Goal: Task Accomplishment & Management: Use online tool/utility

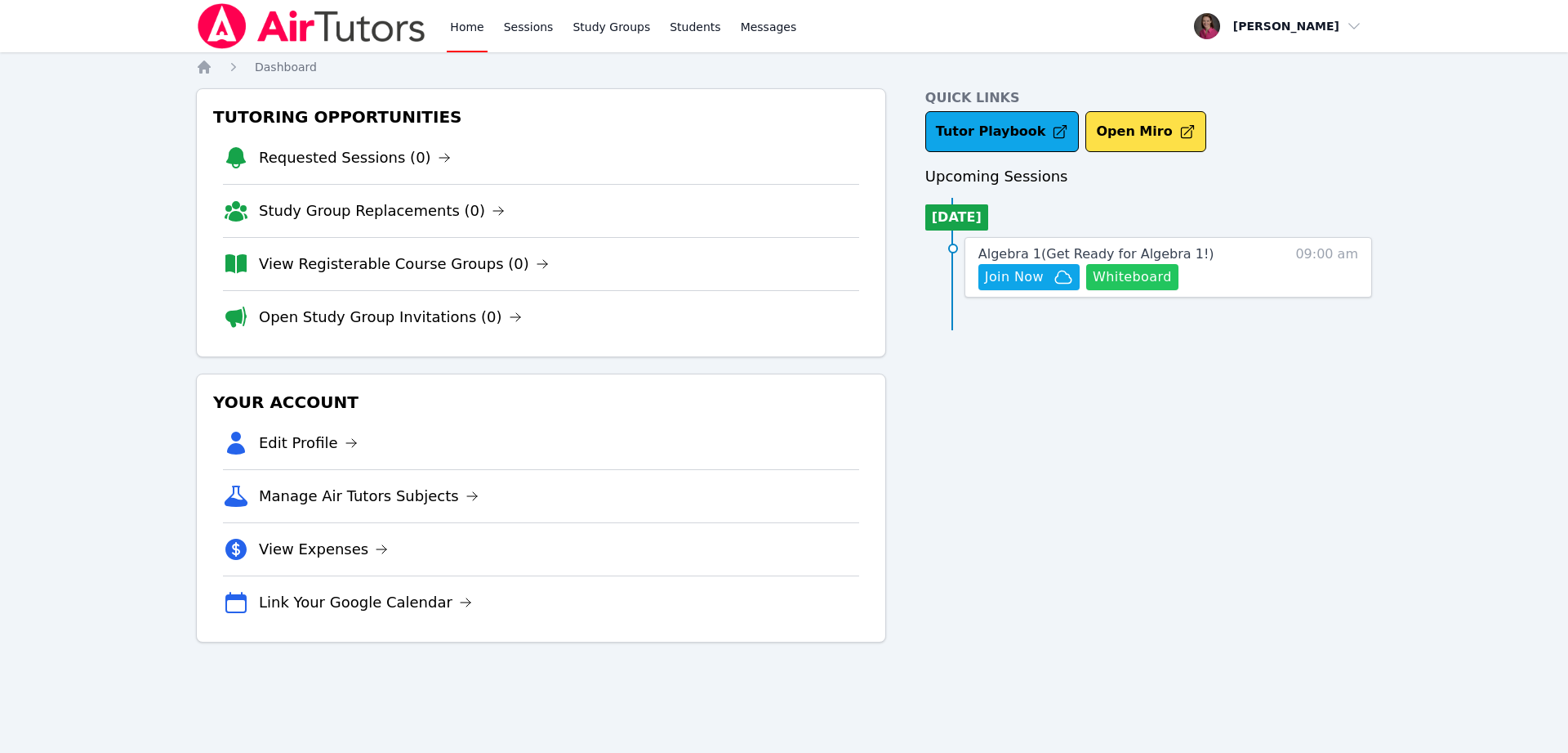
click at [1167, 275] on button "Whiteboard" at bounding box center [1132, 277] width 92 height 26
click at [1025, 276] on span "Join Now" at bounding box center [1015, 277] width 59 height 19
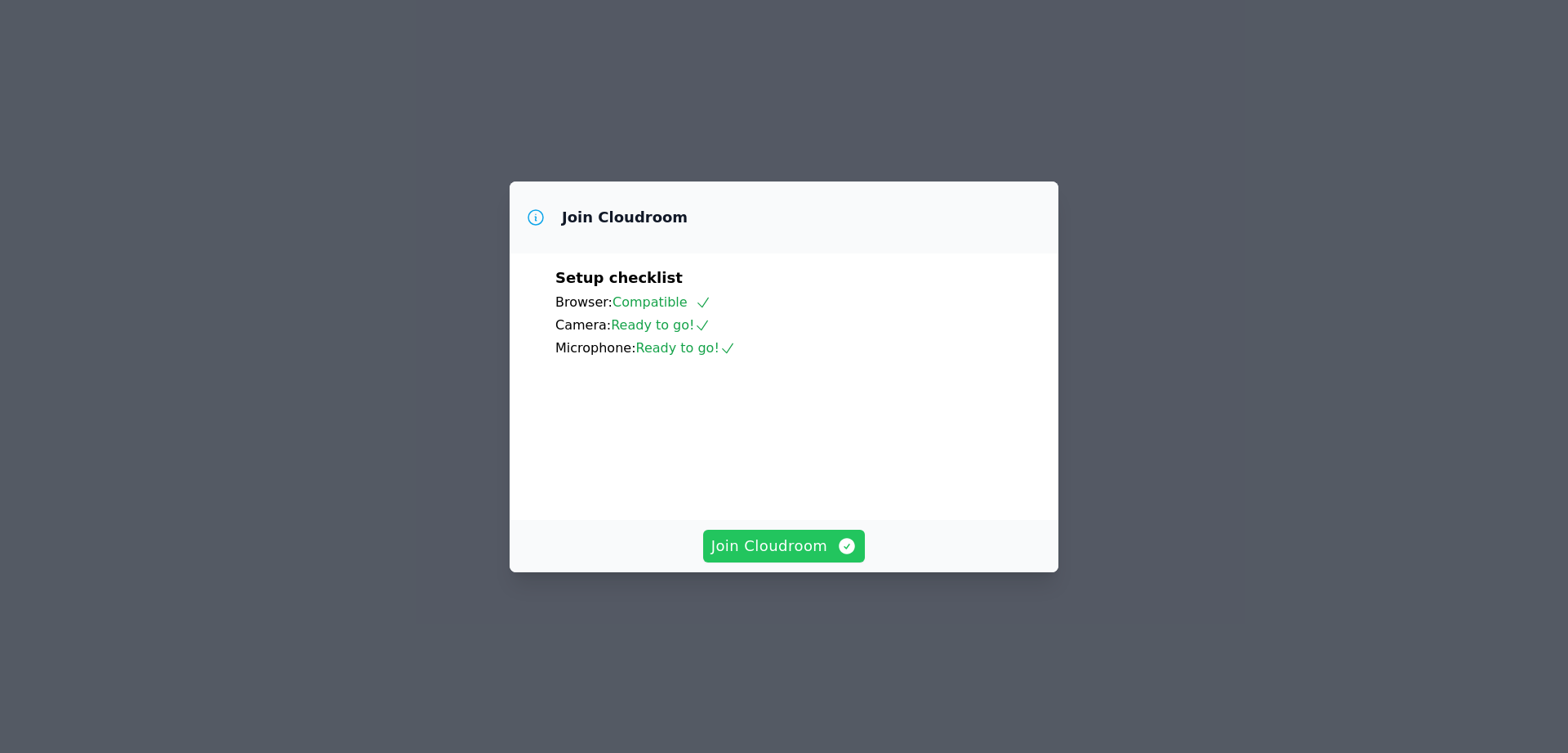
click at [743, 558] on span "Join Cloudroom" at bounding box center [784, 546] width 146 height 23
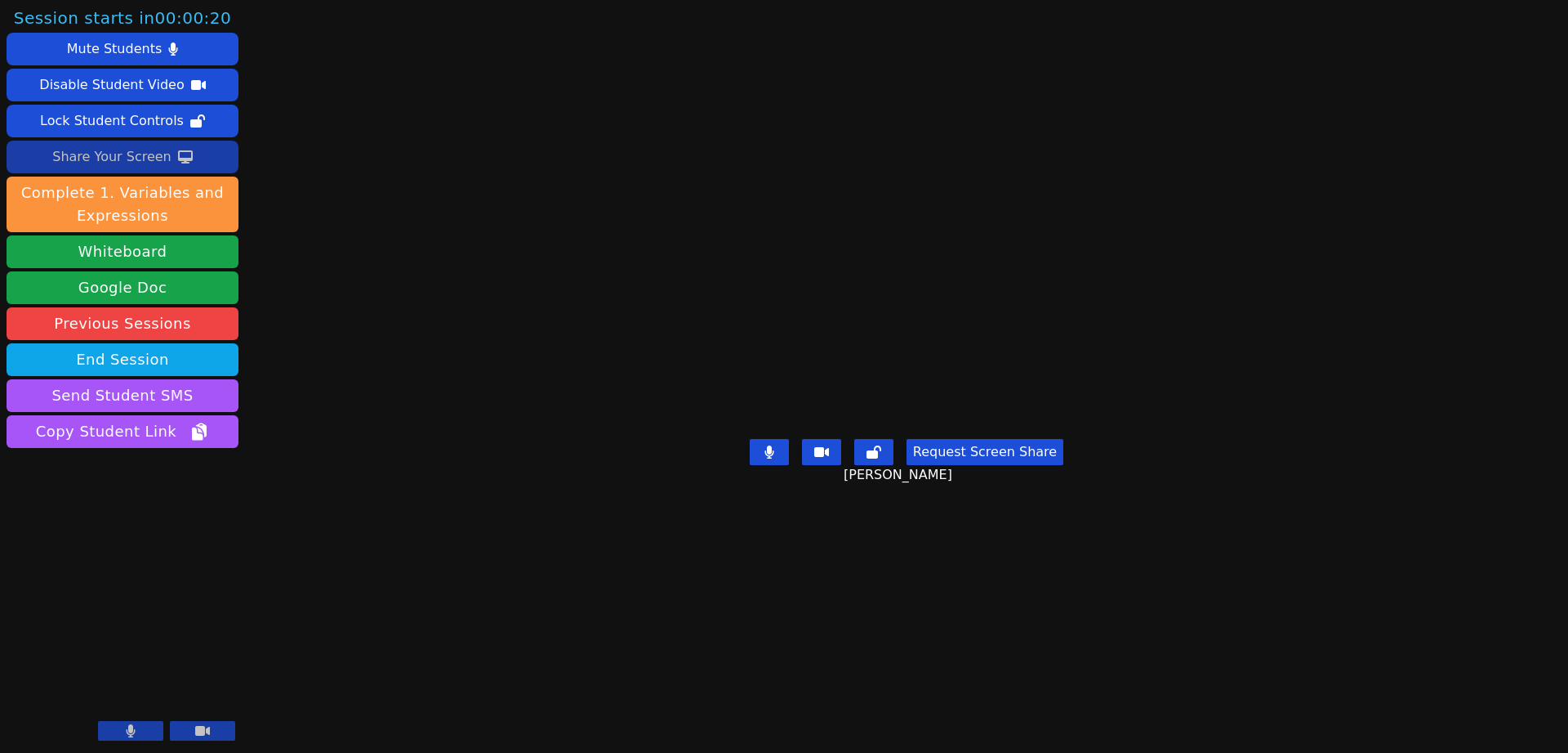
click at [110, 162] on div "Share Your Screen" at bounding box center [112, 157] width 119 height 26
click at [212, 734] on button at bounding box center [202, 730] width 65 height 19
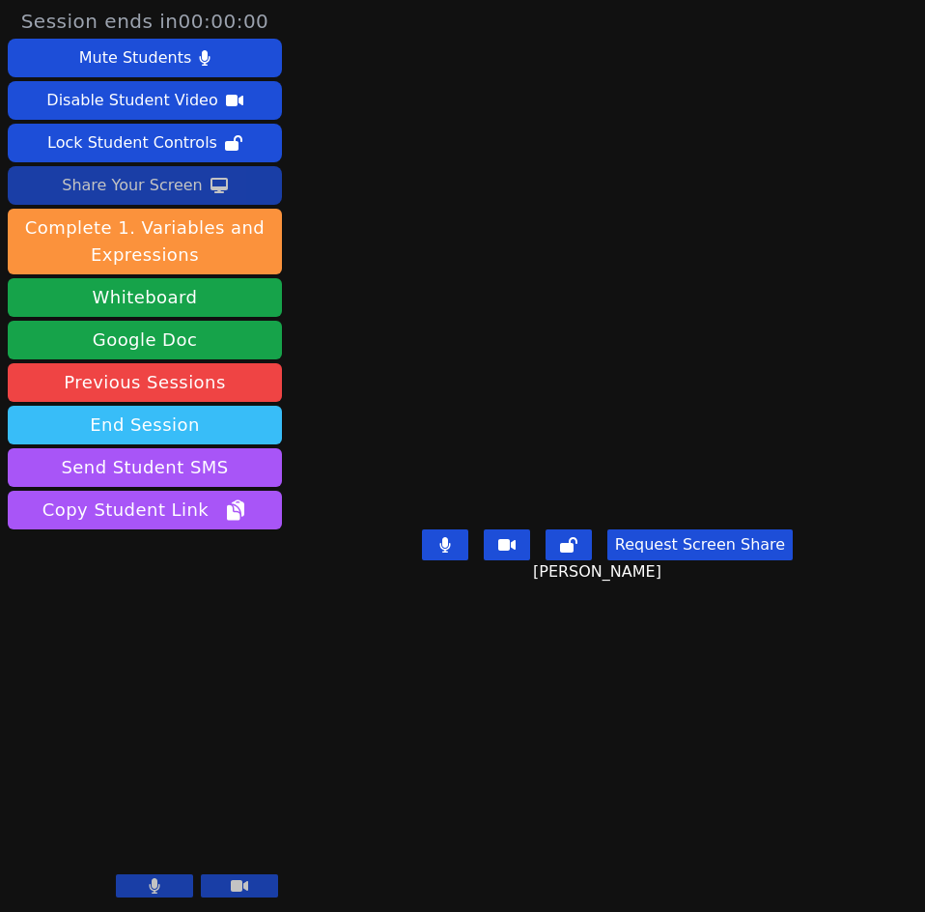
click at [239, 435] on button "End Session" at bounding box center [145, 425] width 274 height 39
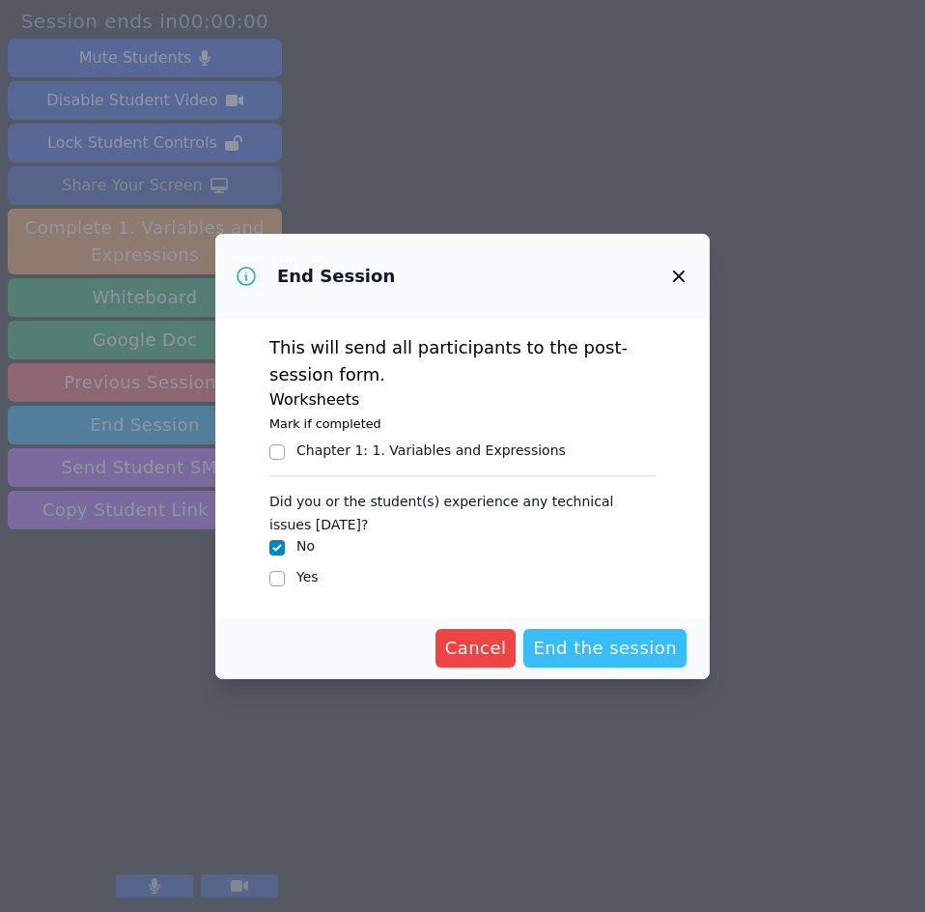
click at [615, 650] on span "End the session" at bounding box center [605, 648] width 144 height 27
